Goal: Find specific page/section: Find specific page/section

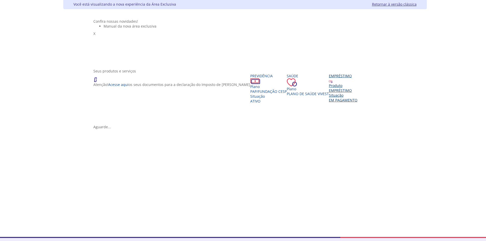
scroll to position [51, 0]
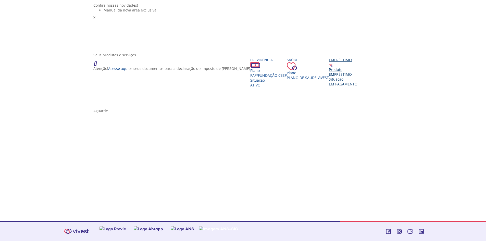
click at [329, 77] on div "EMPRÉSTIMO" at bounding box center [343, 74] width 29 height 5
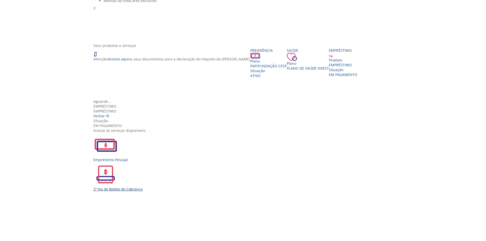
click at [118, 162] on img "Vivest" at bounding box center [105, 174] width 24 height 24
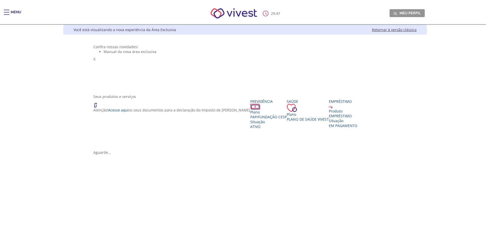
click at [417, 29] on link "Retornar à versão clássica" at bounding box center [394, 29] width 45 height 5
